Goal: Book appointment/travel/reservation

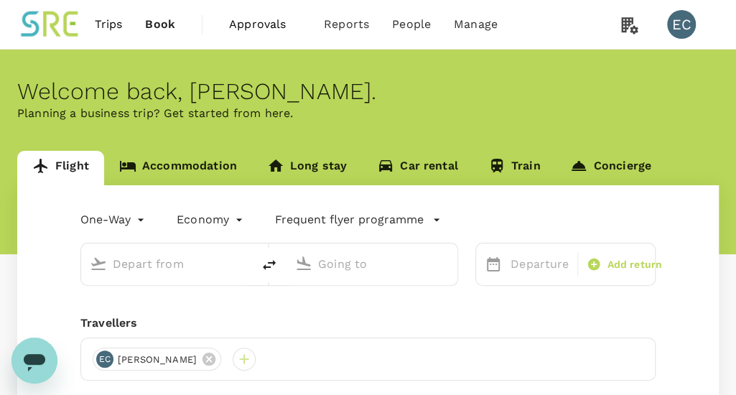
type input "roundtrip"
type input "Taiwan Taoyuan Intl (TPE)"
type input "Singapore Changi (SIN)"
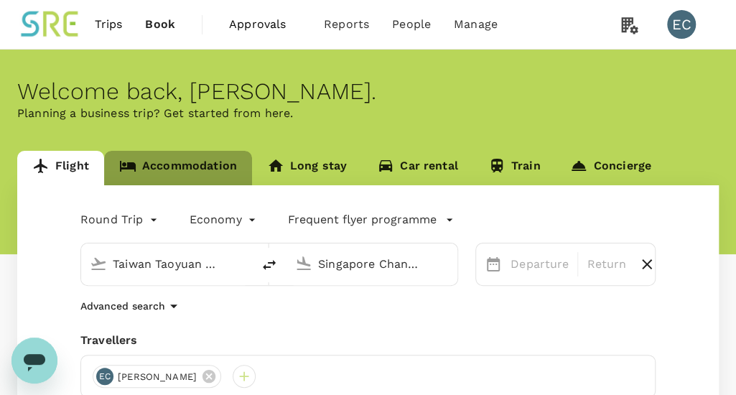
click at [207, 168] on link "Accommodation" at bounding box center [178, 168] width 148 height 34
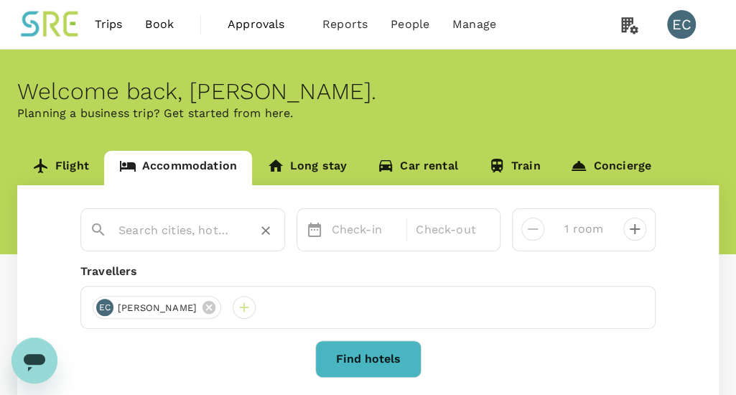
click at [243, 229] on div at bounding box center [197, 230] width 157 height 23
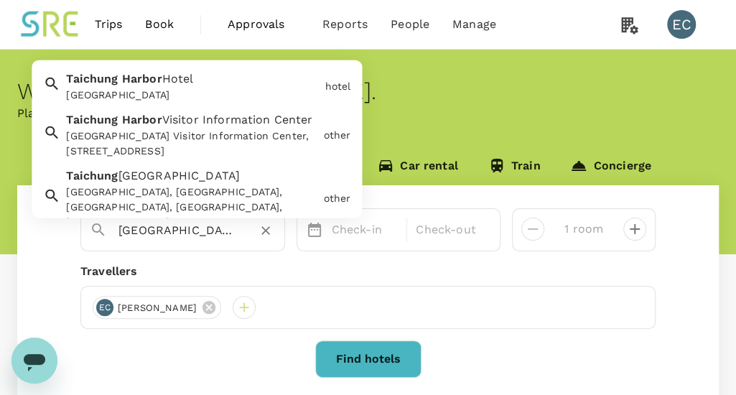
click at [218, 74] on div "[GEOGRAPHIC_DATA] [GEOGRAPHIC_DATA]" at bounding box center [189, 84] width 259 height 38
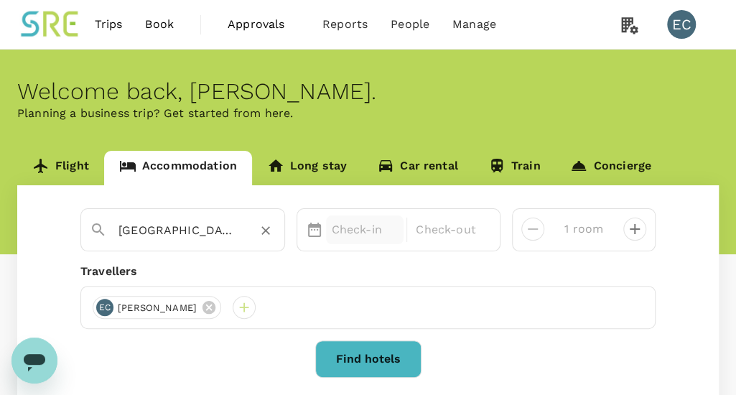
type input "[GEOGRAPHIC_DATA]"
click at [346, 227] on p "Check-in" at bounding box center [365, 229] width 67 height 17
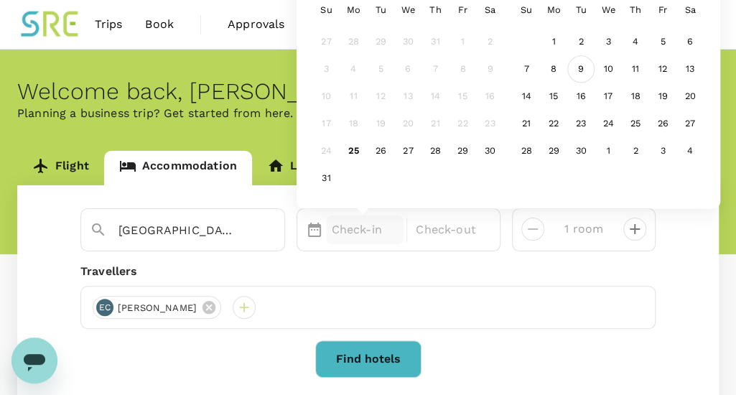
click at [583, 68] on div "9" at bounding box center [580, 69] width 27 height 27
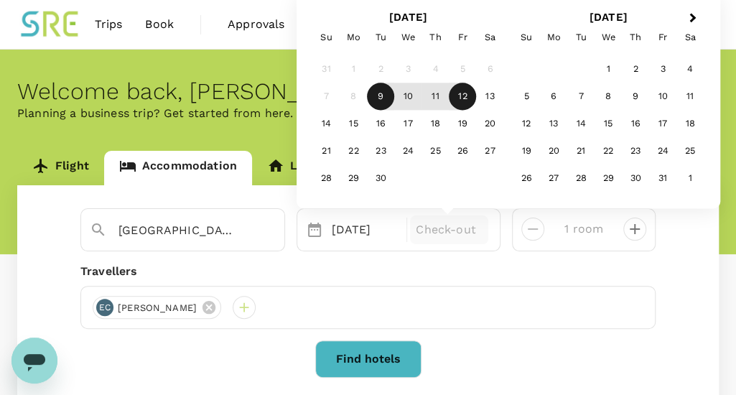
click at [458, 98] on div "12" at bounding box center [462, 96] width 27 height 27
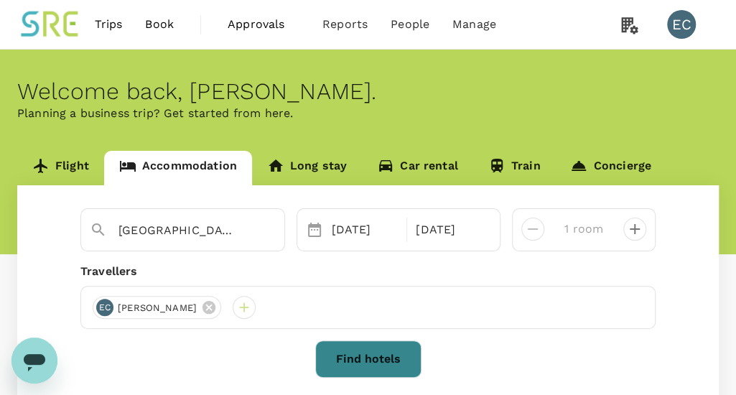
click at [368, 368] on button "Find hotels" at bounding box center [368, 358] width 106 height 37
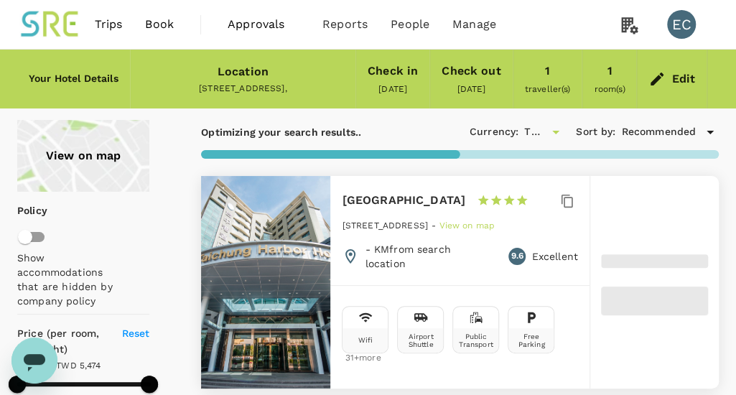
type input "2932"
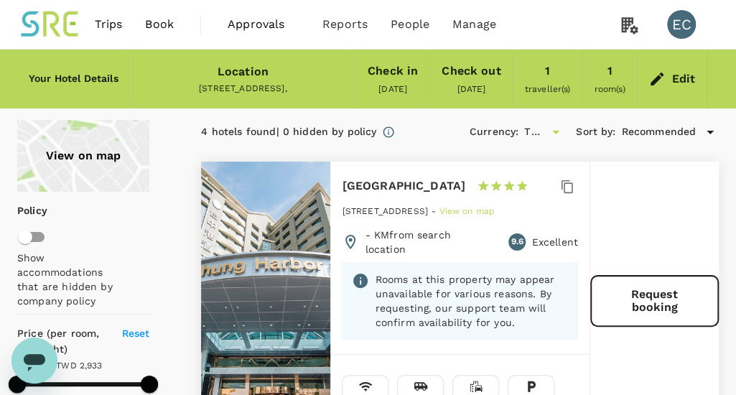
click at [672, 196] on div "Request booking" at bounding box center [654, 310] width 129 height 296
click at [165, 22] on span "Book" at bounding box center [159, 24] width 29 height 17
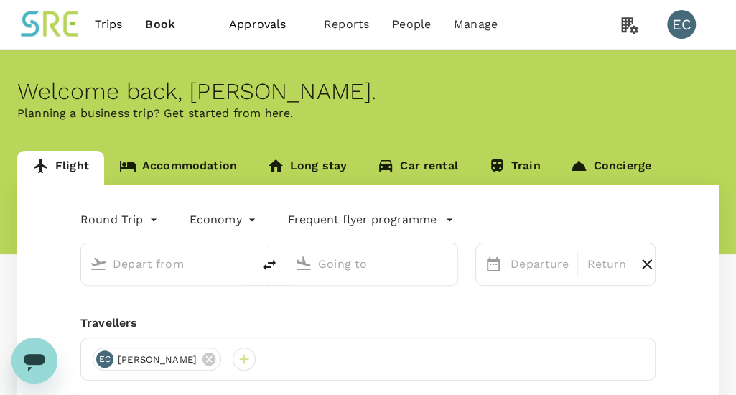
type input "Taiwan Taoyuan Intl (TPE)"
type input "Singapore Changi (SIN)"
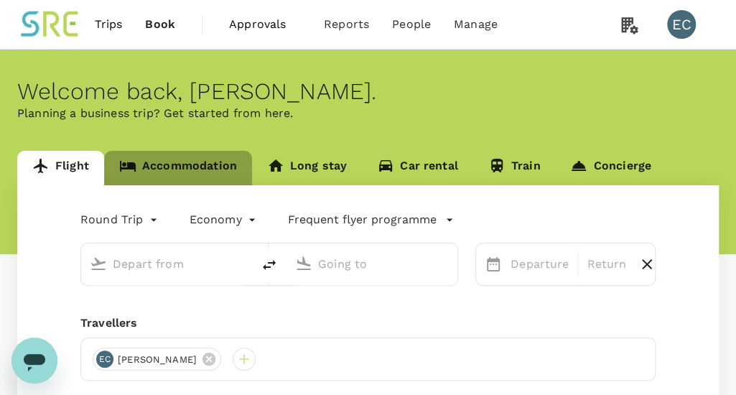
click at [190, 175] on link "Accommodation" at bounding box center [178, 168] width 148 height 34
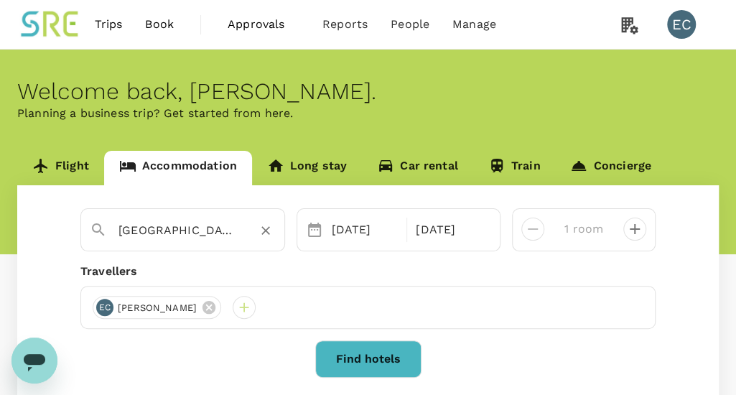
click at [269, 231] on icon "Clear" at bounding box center [266, 230] width 14 height 14
type input "[GEOGRAPHIC_DATA]"
click at [259, 228] on icon "Clear" at bounding box center [266, 230] width 14 height 14
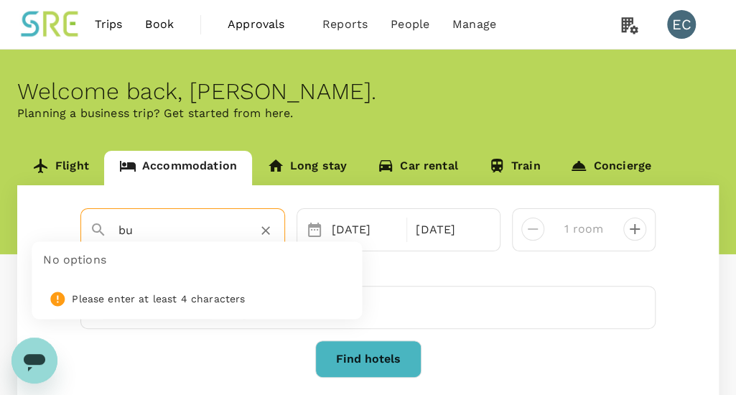
type input "b"
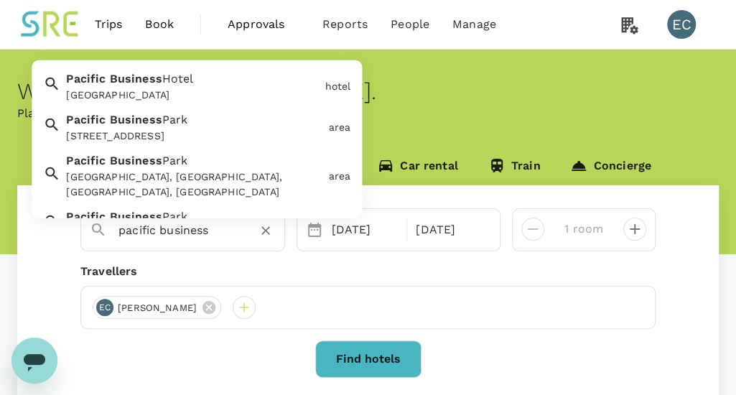
click at [188, 79] on span "Hotel" at bounding box center [178, 79] width 32 height 14
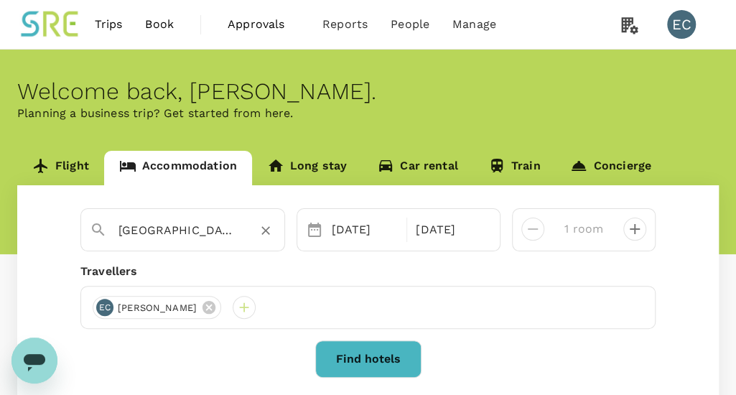
type input "[GEOGRAPHIC_DATA]"
click at [363, 351] on button "Find hotels" at bounding box center [368, 358] width 106 height 37
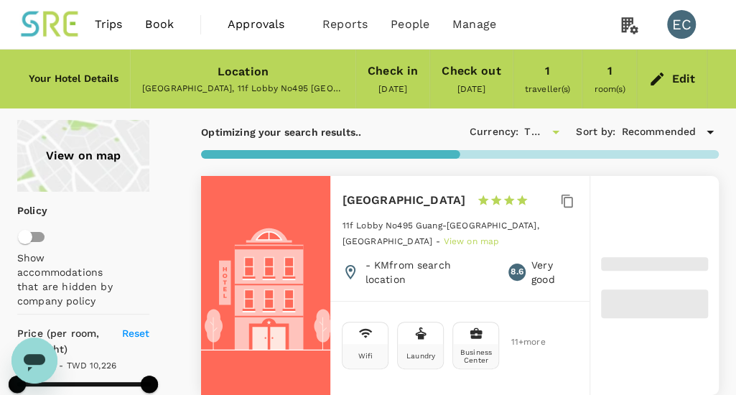
click at [479, 249] on div "Pacific Business Hotel 1 Star 2 Stars 3 Stars 4 Stars 5 Stars 11f Lobby No495 […" at bounding box center [459, 238] width 259 height 125
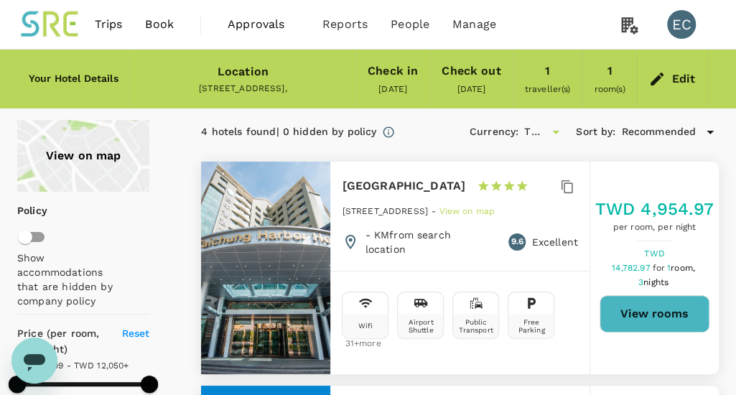
type input "10590.66"
type input "503.66"
type input "10590.66"
